Goal: Information Seeking & Learning: Learn about a topic

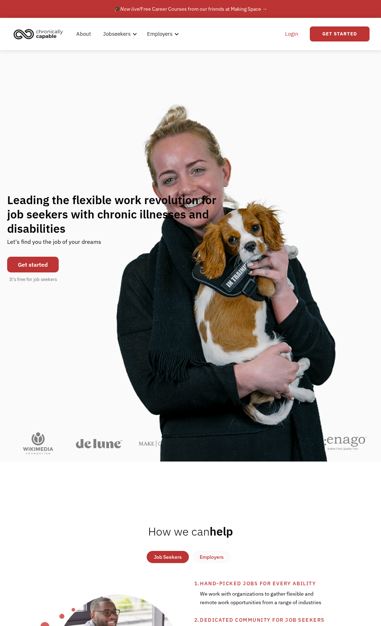
click at [293, 38] on link "Login" at bounding box center [292, 34] width 22 height 23
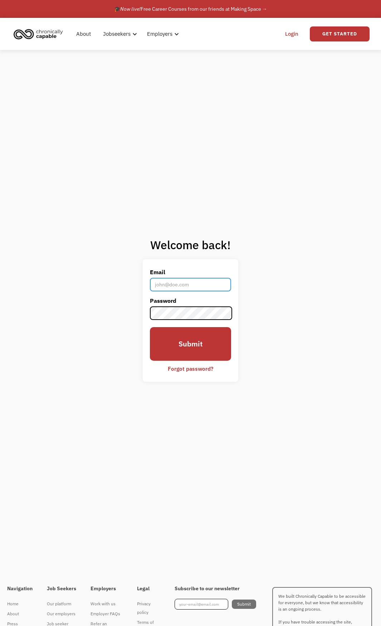
click at [190, 284] on input "Email" at bounding box center [190, 285] width 81 height 14
type input "[EMAIL_ADDRESS][DOMAIN_NAME]"
click at [150, 327] on input "Submit" at bounding box center [190, 344] width 81 height 34
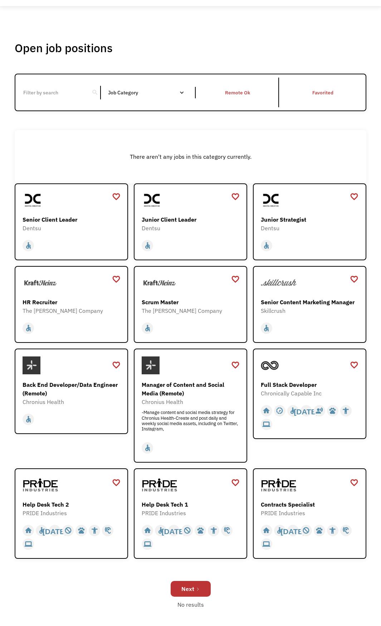
scroll to position [72, 0]
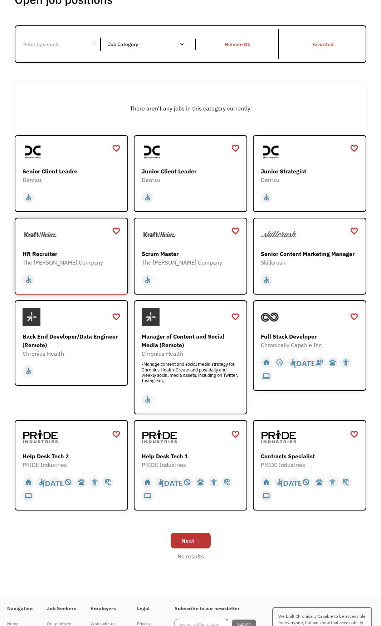
click at [66, 279] on div "home slow_motion_video accessible today not_interested supervisor_account recor…" at bounding box center [72, 280] width 99 height 14
click at [96, 468] on div "PRIDE Industries" at bounding box center [72, 464] width 99 height 9
click at [215, 474] on div "home slow_motion_video accessible today not_interested supervisor_account recor…" at bounding box center [191, 486] width 99 height 34
click at [175, 542] on link "Next" at bounding box center [191, 541] width 40 height 16
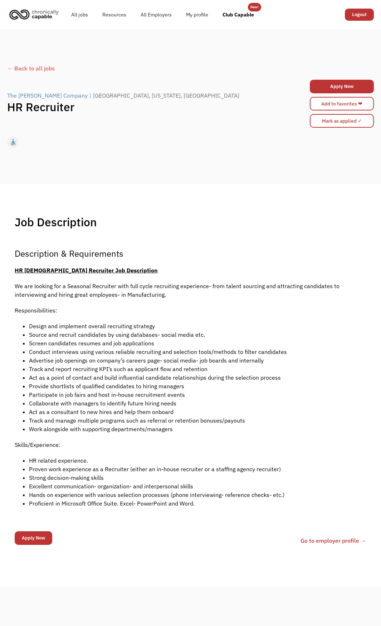
click at [245, 325] on li "Design and implement overall recruiting strategy" at bounding box center [197, 326] width 337 height 9
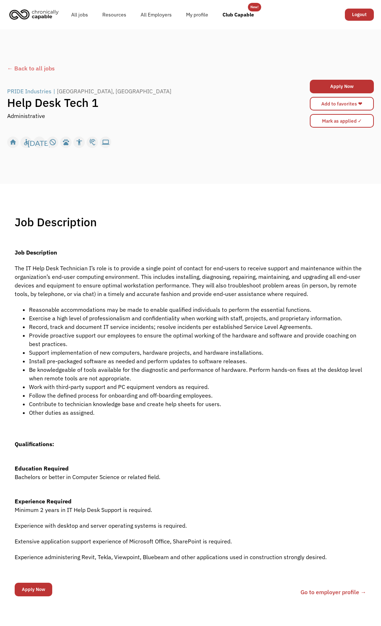
click at [157, 138] on div "home slow_motion_video accessible today not_interested supervisor_account recor…" at bounding box center [190, 142] width 366 height 14
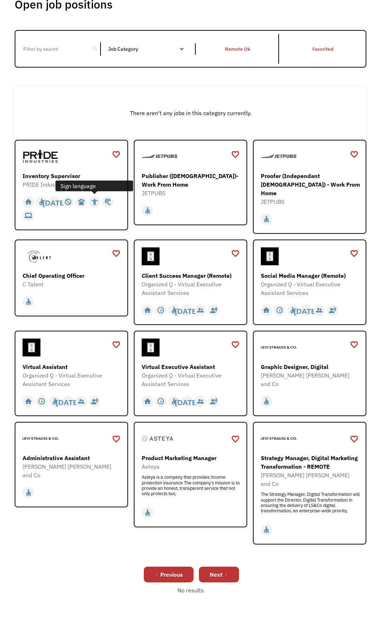
scroll to position [107, 0]
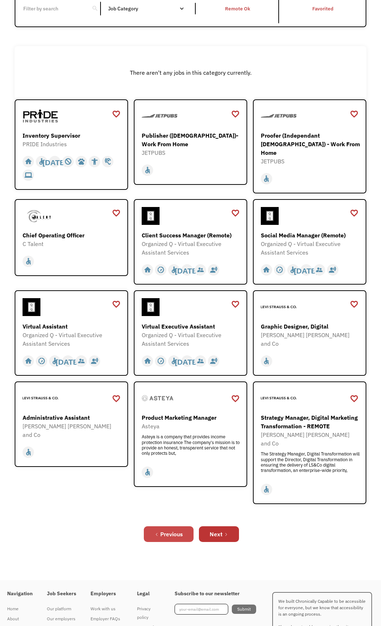
click at [178, 530] on div "Previous" at bounding box center [171, 534] width 23 height 9
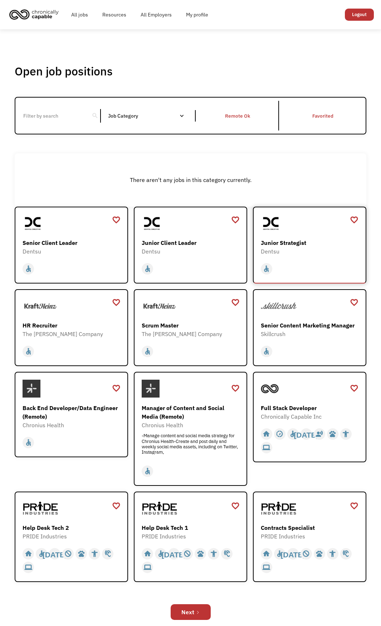
click at [306, 231] on div at bounding box center [310, 224] width 99 height 18
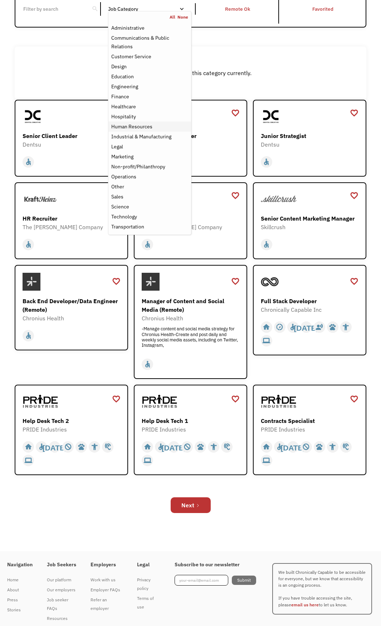
scroll to position [107, 0]
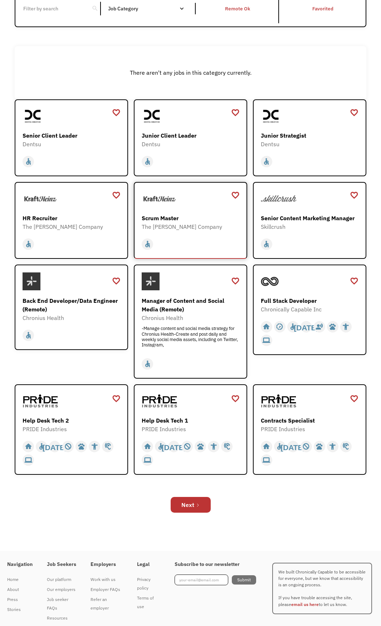
click at [210, 236] on div "home slow_motion_video accessible today not_interested supervisor_account recor…" at bounding box center [191, 241] width 99 height 20
click at [196, 485] on div "favorite_border favorite Saving Senior Client Leader Dentsu https://join.smartr…" at bounding box center [190, 307] width 351 height 417
click at [195, 494] on div "Next" at bounding box center [190, 504] width 351 height 23
click at [195, 500] on link "Next" at bounding box center [191, 505] width 40 height 16
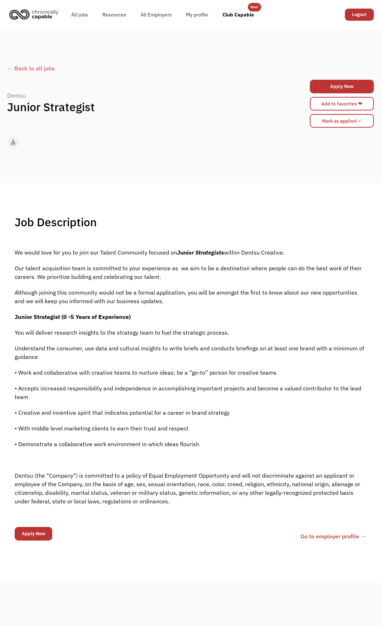
click at [306, 231] on div "Job Description Filter using keywords Search We would love for you to join our …" at bounding box center [190, 383] width 365 height 336
click at [314, 105] on link "Add to favorites ❤" at bounding box center [342, 104] width 64 height 14
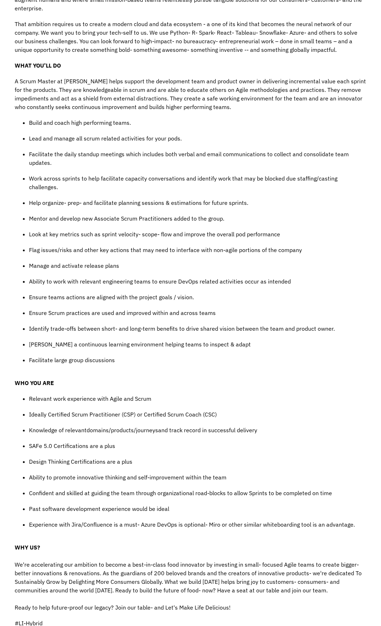
scroll to position [358, 0]
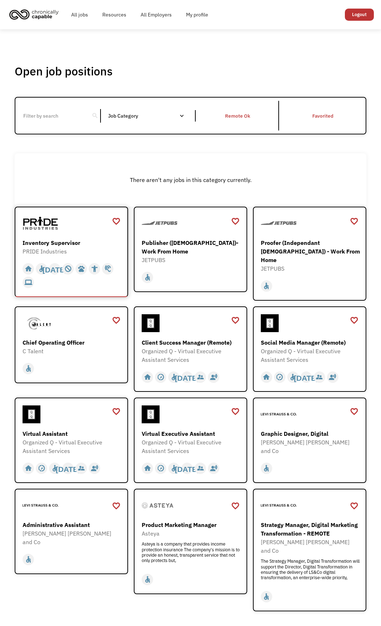
scroll to position [36, 0]
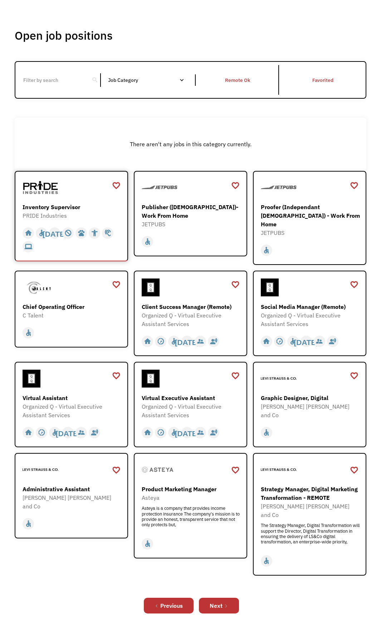
click at [50, 210] on div "Inventory Supervisor" at bounding box center [72, 207] width 99 height 9
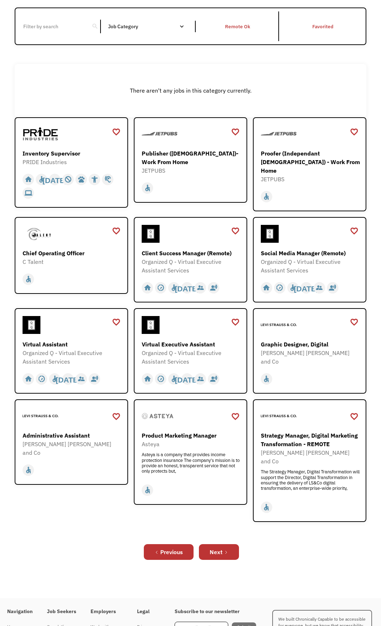
scroll to position [107, 0]
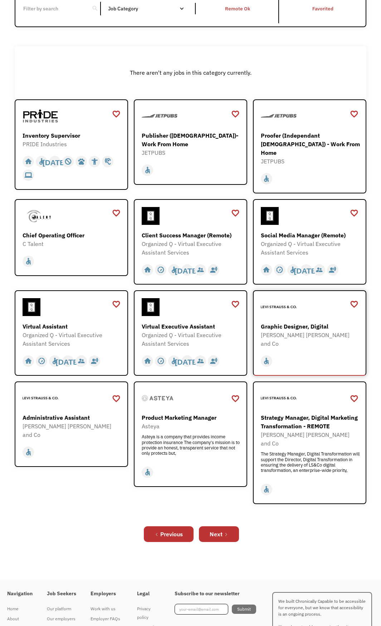
click at [293, 348] on div "home slow_motion_video accessible today not_interested supervisor_account recor…" at bounding box center [310, 358] width 99 height 20
click at [208, 332] on div "Organized Q - Virtual Executive Assistant Services" at bounding box center [191, 339] width 99 height 17
click at [105, 354] on div "home slow_motion_video accessible today not_interested supervisor_account recor…" at bounding box center [72, 361] width 99 height 14
click at [169, 231] on div "Client Success Manager (Remote)" at bounding box center [191, 235] width 99 height 9
click at [223, 526] on link "Next" at bounding box center [219, 534] width 40 height 16
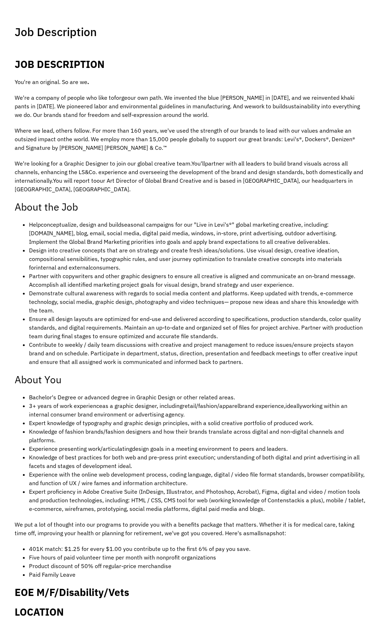
scroll to position [286, 0]
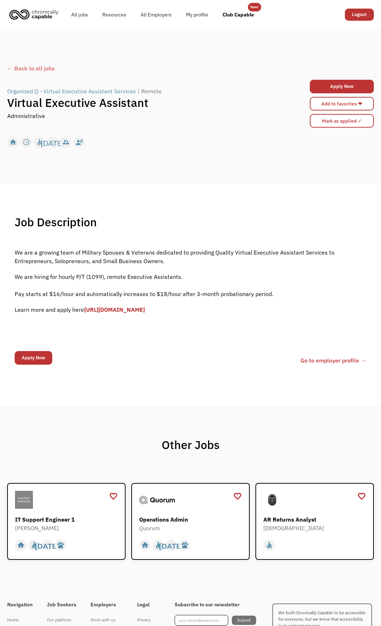
click at [145, 311] on link "[URL][DOMAIN_NAME]" at bounding box center [114, 309] width 61 height 7
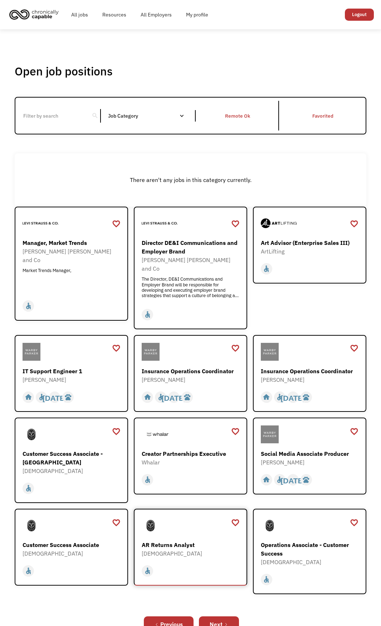
scroll to position [36, 0]
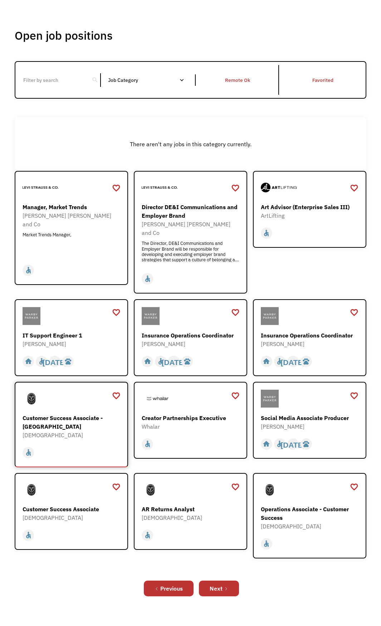
click at [66, 439] on div "home slow_motion_video accessible today not_interested supervisor_account recor…" at bounding box center [72, 449] width 99 height 20
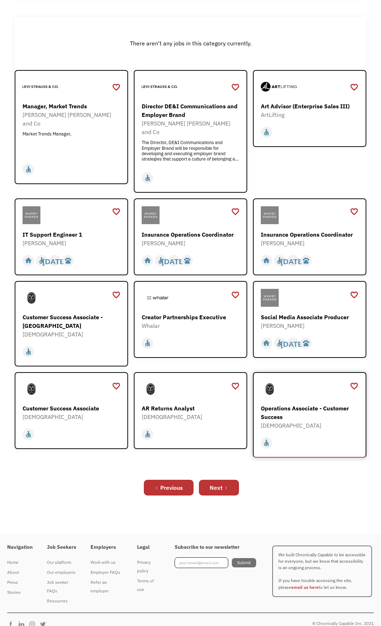
click at [314, 412] on div "Operations Associate - Customer Success" at bounding box center [310, 412] width 99 height 17
click at [220, 483] on div "Next" at bounding box center [216, 487] width 13 height 9
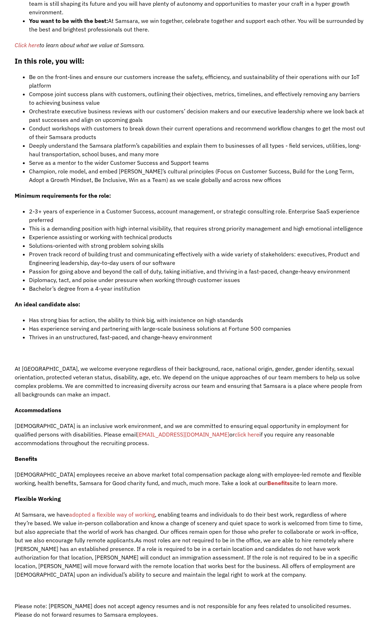
scroll to position [644, 0]
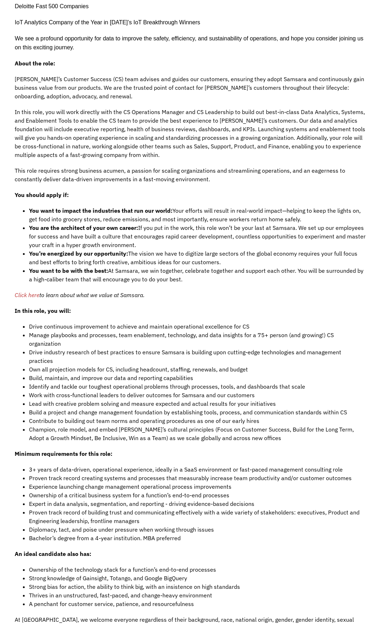
scroll to position [429, 0]
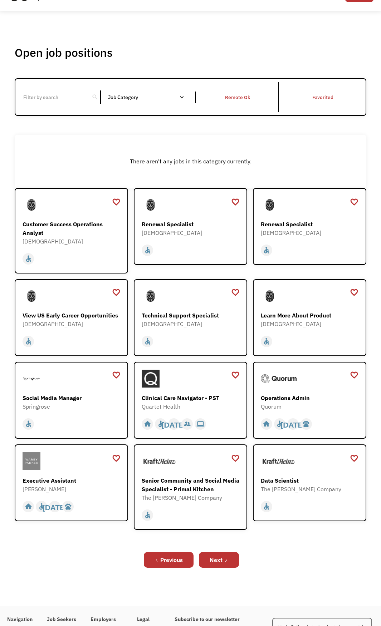
scroll to position [36, 0]
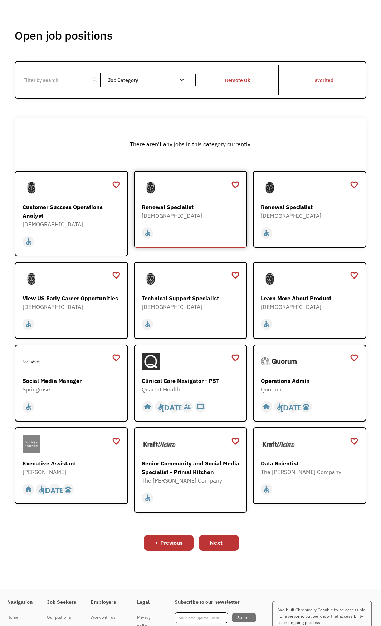
click at [212, 207] on div "Renewal Specialist" at bounding box center [191, 207] width 99 height 9
click at [89, 470] on div "[PERSON_NAME]" at bounding box center [72, 472] width 99 height 9
click at [225, 547] on link "Next" at bounding box center [219, 543] width 40 height 16
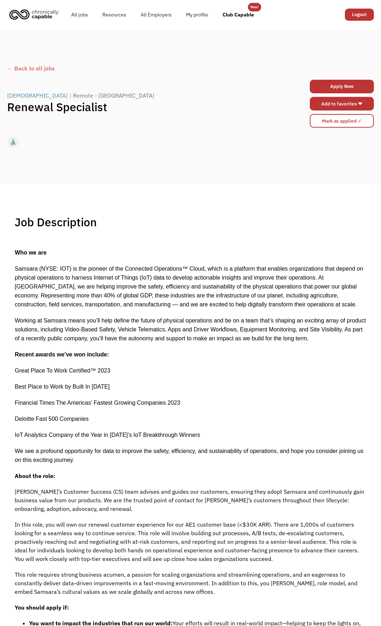
click at [321, 108] on link "Add to favorites ❤" at bounding box center [342, 104] width 64 height 14
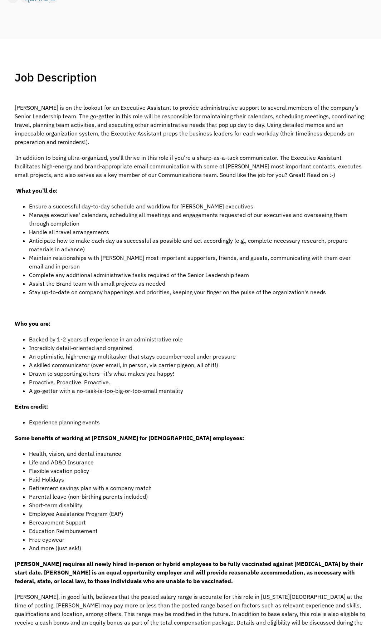
scroll to position [143, 0]
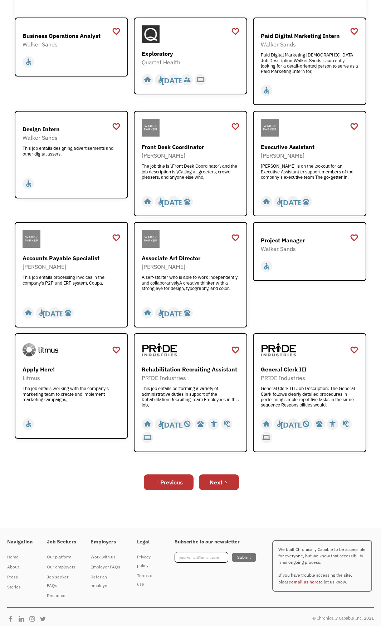
scroll to position [192, 0]
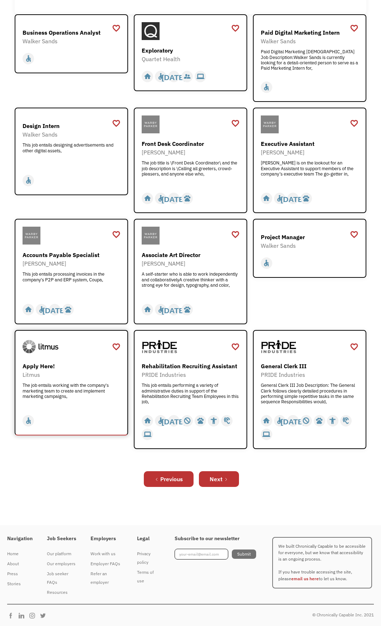
click at [85, 379] on div "Litmus" at bounding box center [72, 374] width 99 height 9
click at [224, 487] on link "Next" at bounding box center [219, 479] width 40 height 16
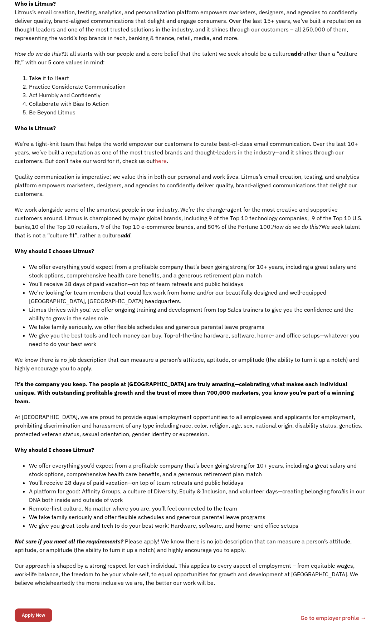
scroll to position [250, 0]
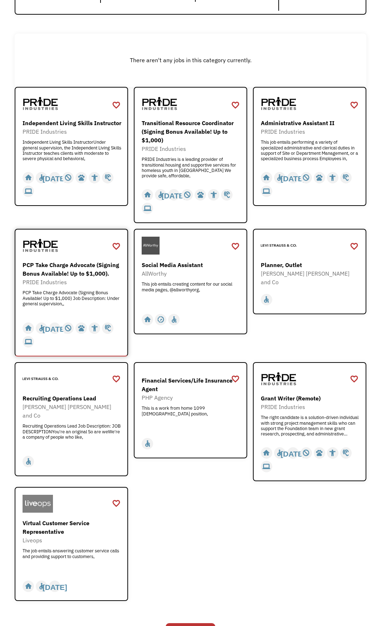
scroll to position [143, 0]
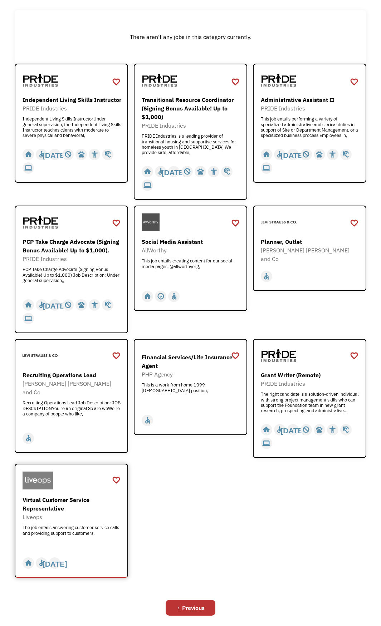
click at [77, 510] on div "Virtual Customer Service Representative" at bounding box center [72, 504] width 99 height 17
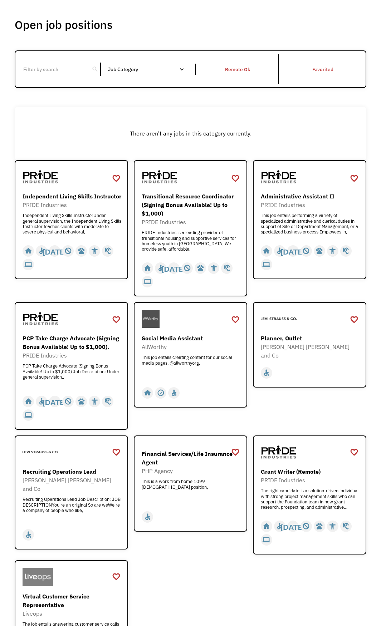
scroll to position [0, 0]
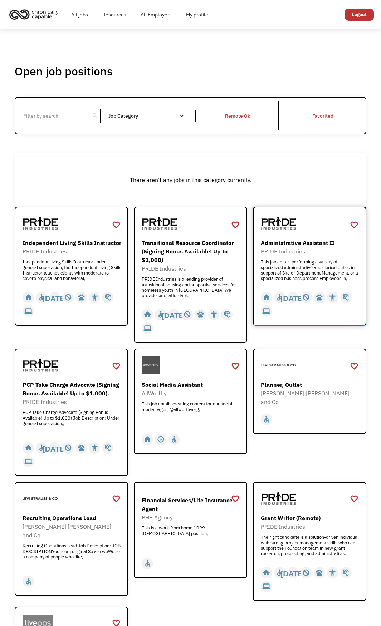
click at [323, 250] on div "PRIDE Industries" at bounding box center [310, 251] width 99 height 9
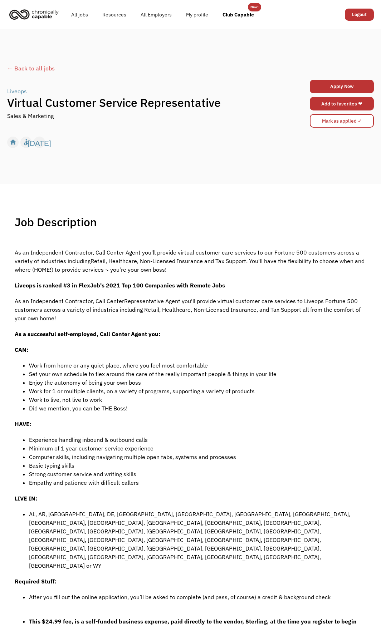
click at [334, 100] on link "Add to favorites ❤" at bounding box center [342, 104] width 64 height 14
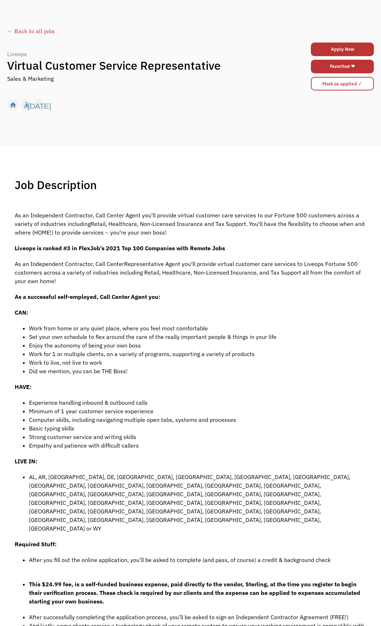
scroll to position [36, 0]
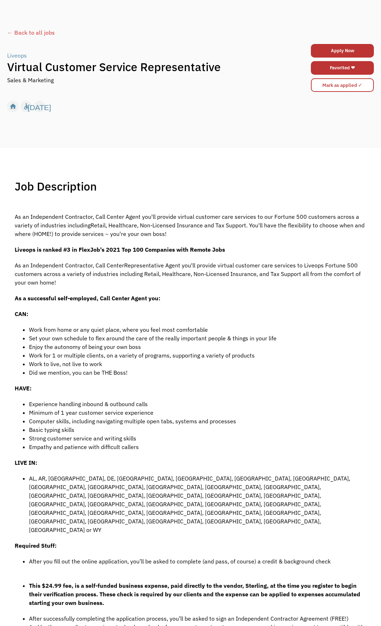
click at [320, 69] on link "Favorited ❤" at bounding box center [342, 68] width 63 height 14
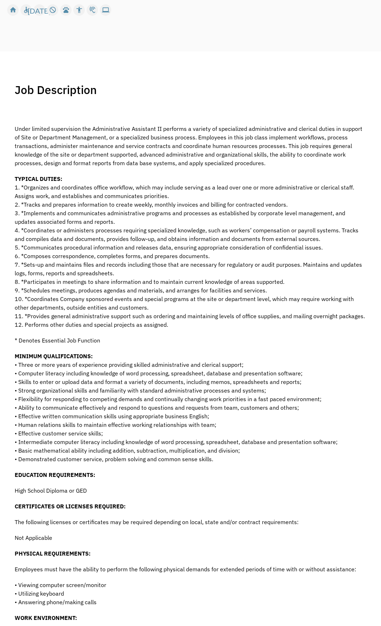
scroll to position [286, 0]
